Goal: Check status: Check status

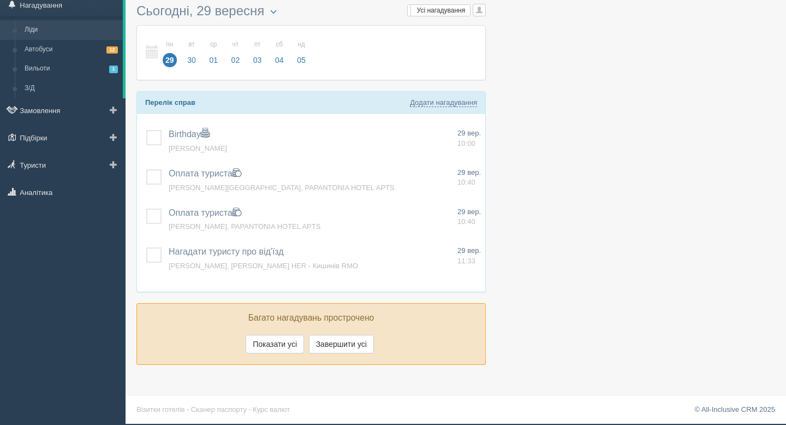
scroll to position [39, 0]
click at [165, 412] on link "Візитки готелів" at bounding box center [161, 409] width 49 height 8
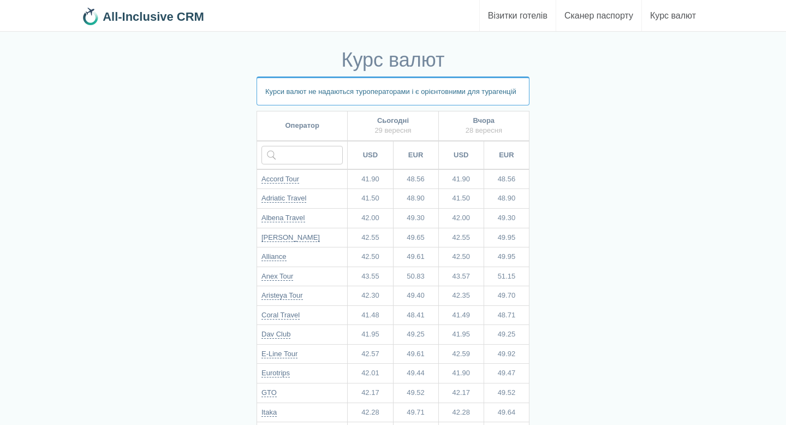
click at [164, 16] on b "All-Inclusive CRM" at bounding box center [154, 17] width 102 height 14
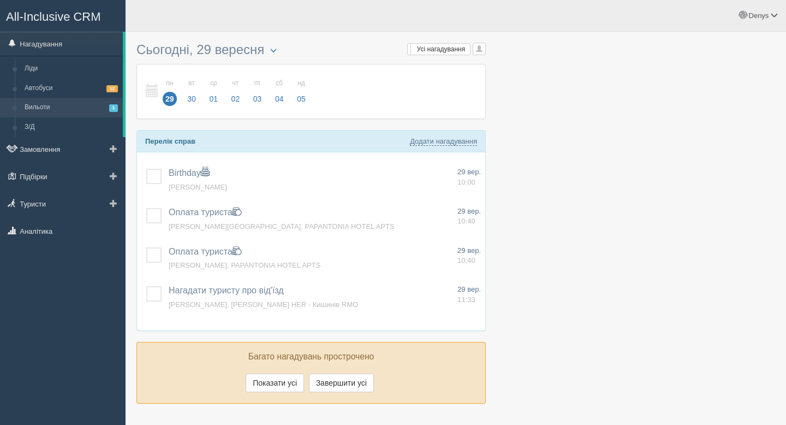
click at [86, 103] on link "Вильоти 1" at bounding box center [71, 108] width 103 height 20
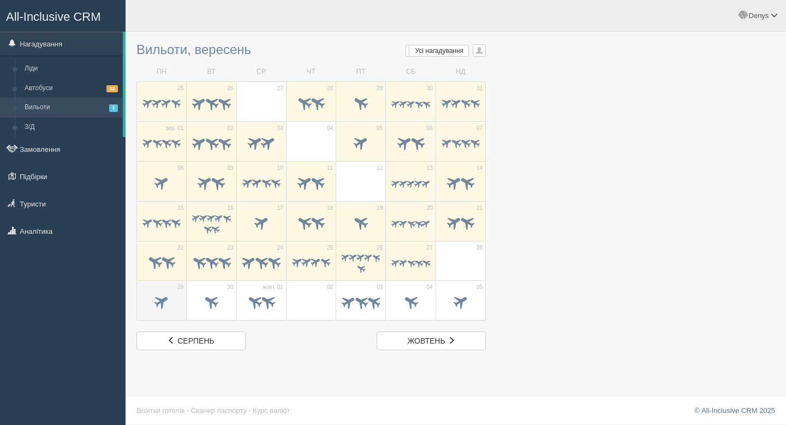
click at [162, 308] on span at bounding box center [162, 302] width 18 height 18
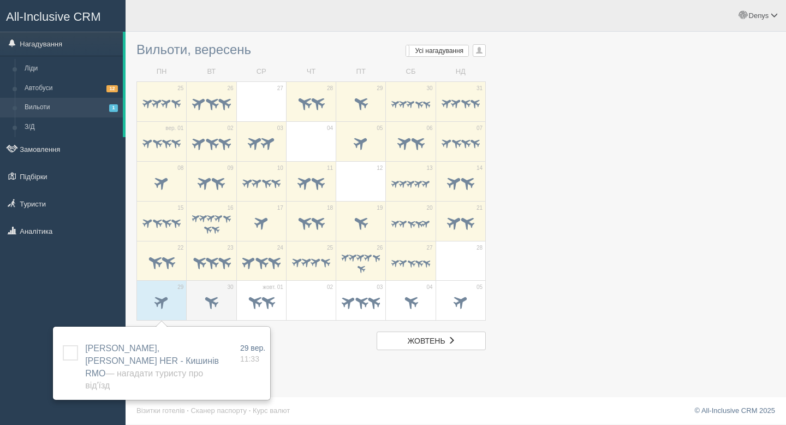
click at [223, 299] on span at bounding box center [211, 303] width 38 height 19
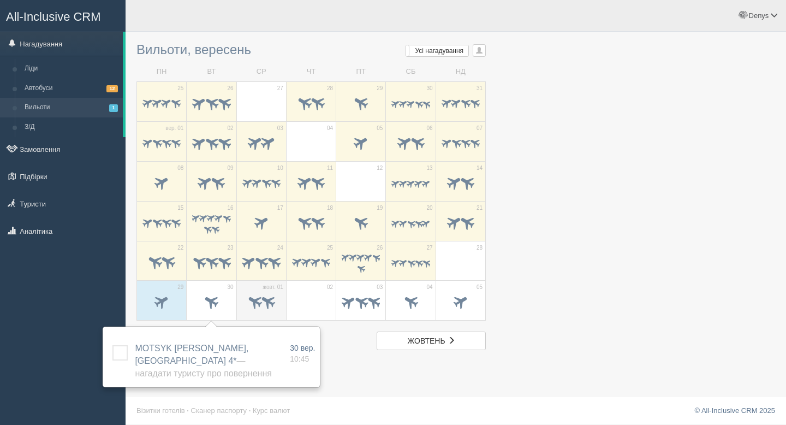
click at [252, 308] on span at bounding box center [255, 302] width 18 height 18
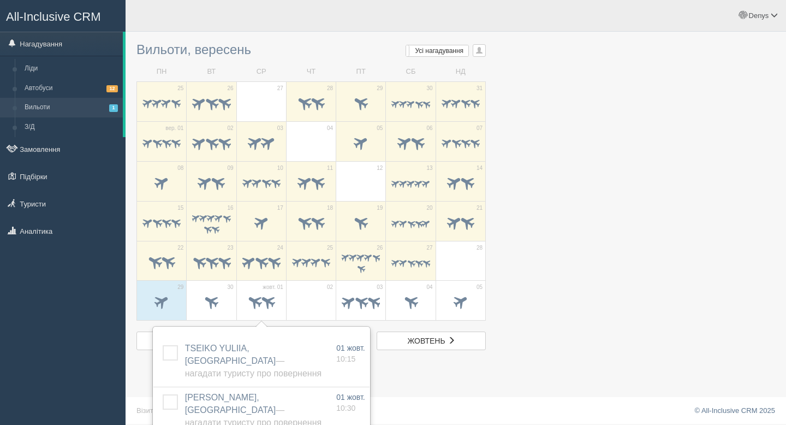
click at [322, 302] on span at bounding box center [311, 303] width 38 height 19
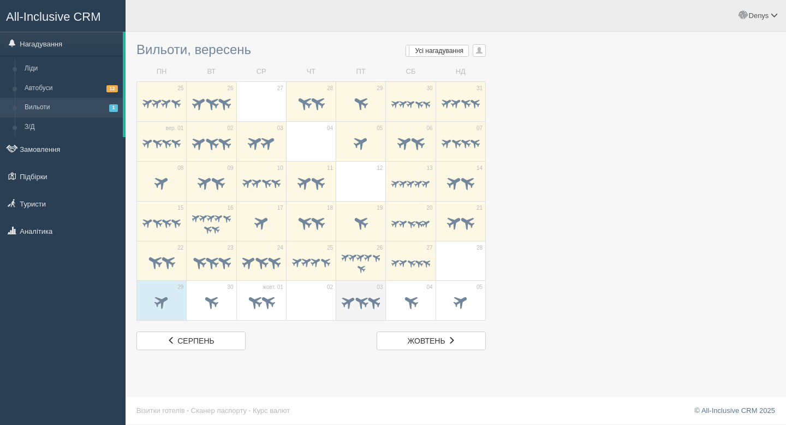
click at [355, 304] on span at bounding box center [361, 301] width 17 height 17
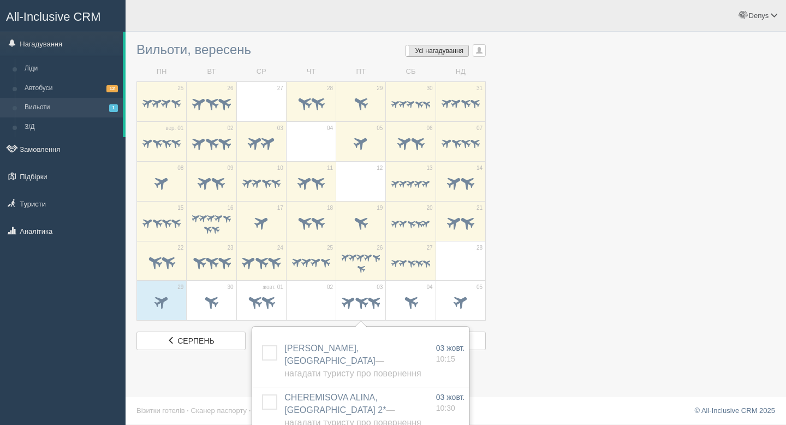
click at [443, 48] on span "Усі нагадування" at bounding box center [440, 51] width 49 height 8
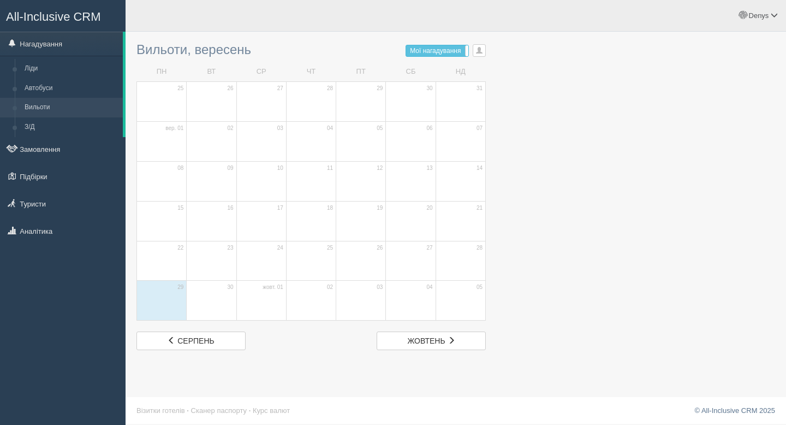
click at [443, 48] on span "Мої нагадування" at bounding box center [435, 51] width 51 height 8
